Goal: Use online tool/utility: Use online tool/utility

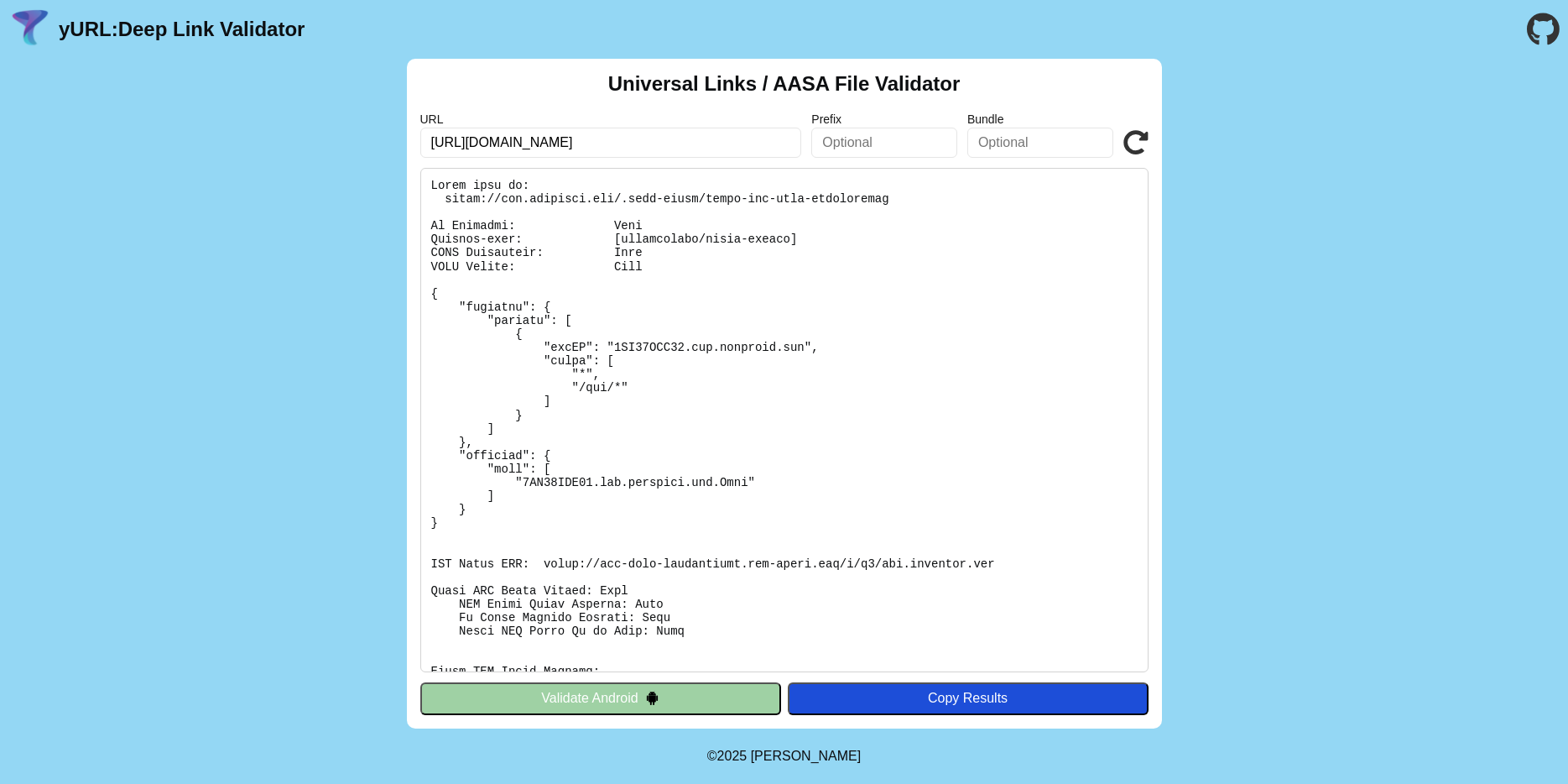
click at [1003, 504] on pre at bounding box center [784, 420] width 728 height 504
